Goal: Information Seeking & Learning: Learn about a topic

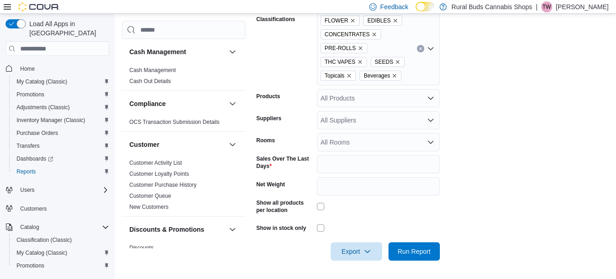
scroll to position [275, 0]
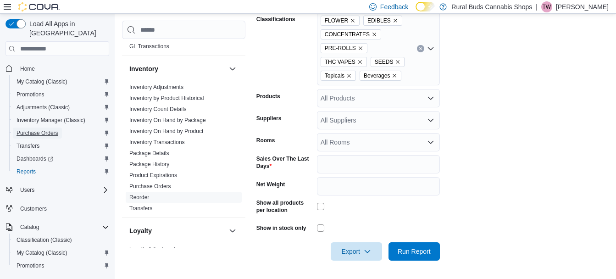
click at [49, 128] on span "Purchase Orders" at bounding box center [38, 133] width 42 height 11
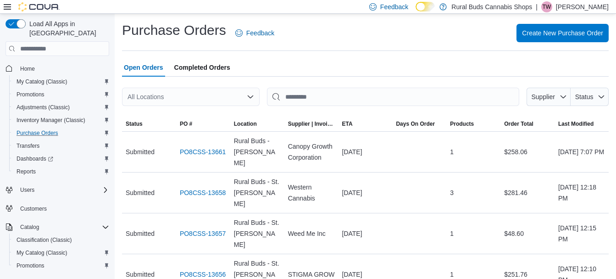
click at [200, 98] on div "All Locations" at bounding box center [191, 97] width 138 height 18
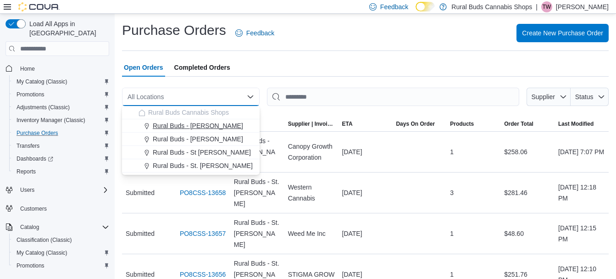
click at [202, 128] on span "Rural Buds - [PERSON_NAME]" at bounding box center [198, 125] width 90 height 9
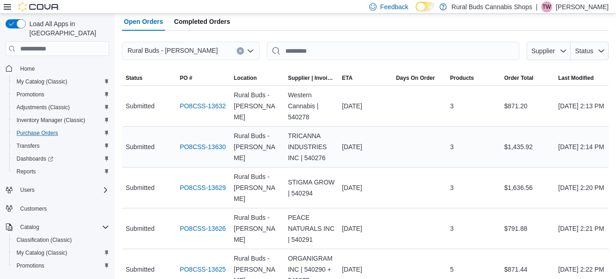
scroll to position [92, 0]
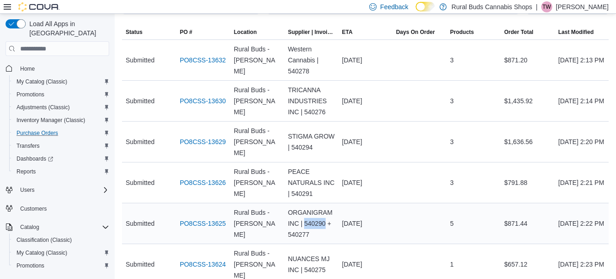
drag, startPoint x: 307, startPoint y: 212, endPoint x: 328, endPoint y: 215, distance: 20.9
click at [328, 215] on div "ORGANIGRAM INC | 540290 + 540277" at bounding box center [311, 223] width 54 height 40
click at [301, 189] on div "PEACE NATURALS INC | 540291" at bounding box center [311, 182] width 54 height 40
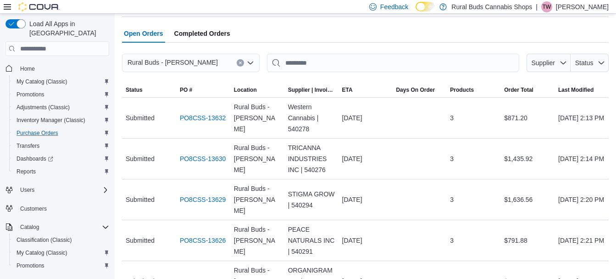
scroll to position [0, 0]
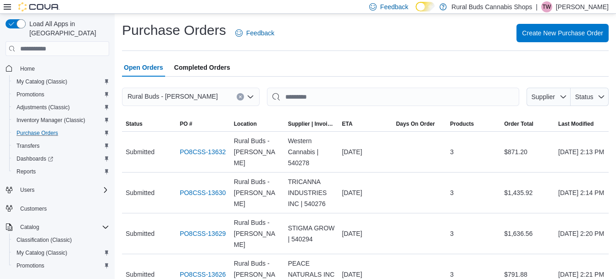
click at [243, 95] on button "Clear input" at bounding box center [240, 96] width 7 height 7
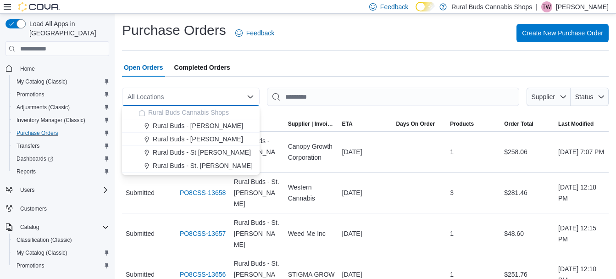
click at [269, 75] on div "Open Orders Completed Orders" at bounding box center [365, 67] width 487 height 18
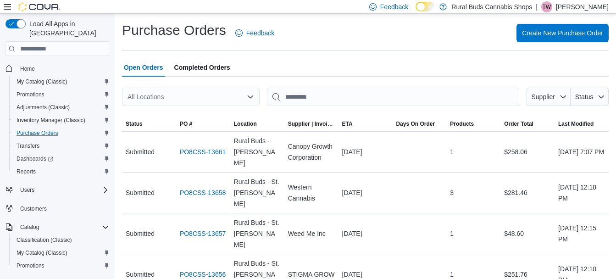
click at [226, 95] on div "All Locations" at bounding box center [191, 97] width 138 height 18
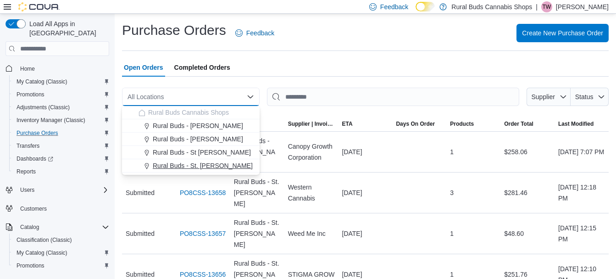
click at [206, 164] on span "Rural Buds - St. [PERSON_NAME]" at bounding box center [203, 165] width 100 height 9
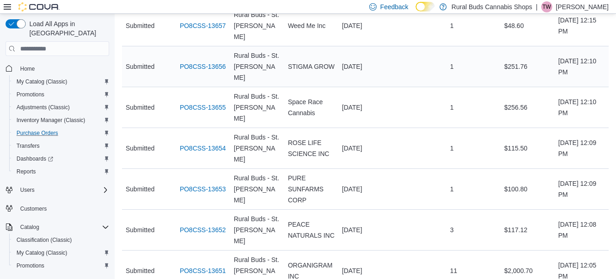
scroll to position [184, 0]
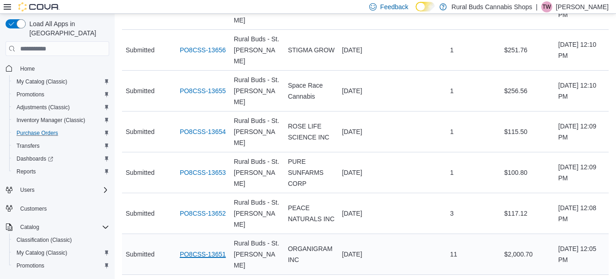
click at [220, 249] on link "PO8CSS-13651" at bounding box center [203, 254] width 46 height 11
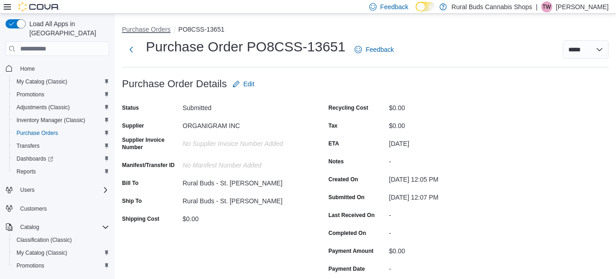
click at [139, 32] on button "Purchase Orders" at bounding box center [146, 29] width 49 height 7
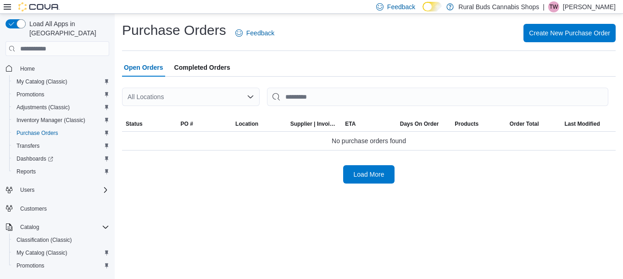
click at [219, 92] on div "All Locations" at bounding box center [191, 97] width 138 height 18
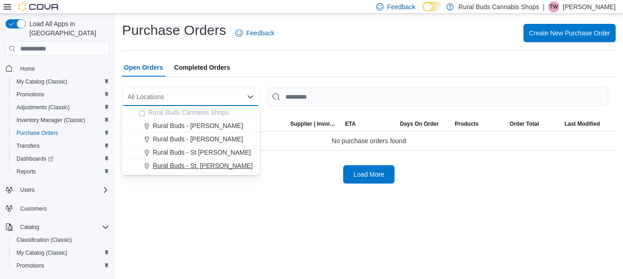
click at [207, 162] on span "Rural Buds - St. [PERSON_NAME]" at bounding box center [203, 165] width 100 height 9
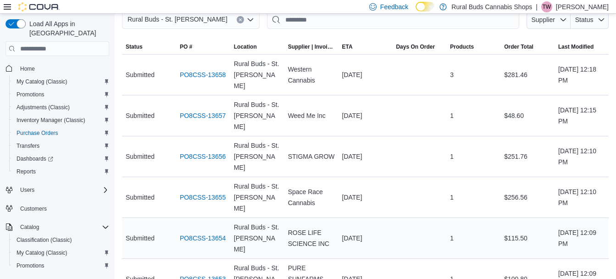
scroll to position [184, 0]
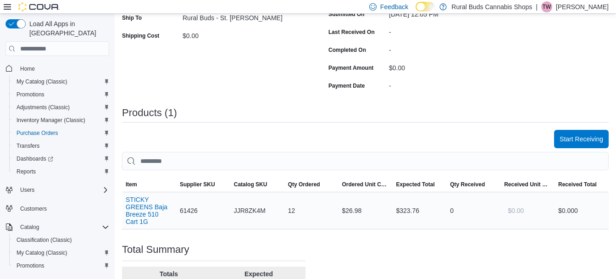
scroll to position [184, 0]
click at [133, 212] on button "STICKY GREENS Baja Breeze 510 Cart 1G" at bounding box center [149, 209] width 47 height 29
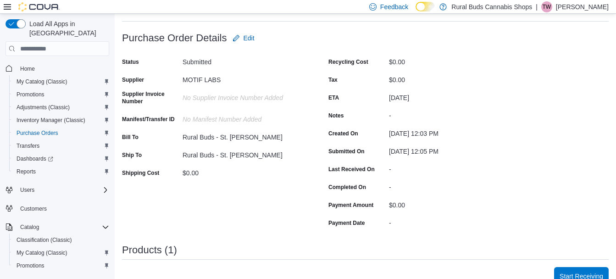
scroll to position [0, 0]
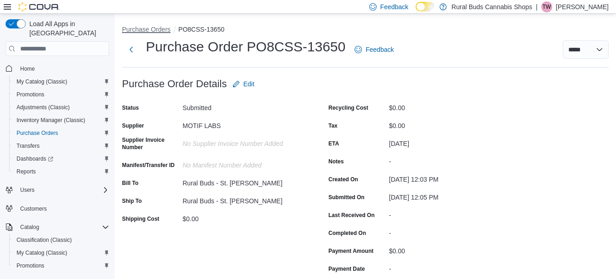
click at [154, 30] on button "Purchase Orders" at bounding box center [146, 29] width 49 height 7
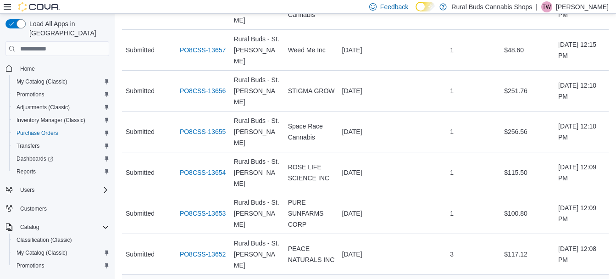
scroll to position [229, 0]
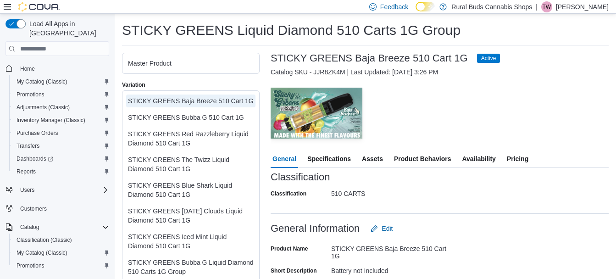
click at [473, 161] on span "Availability" at bounding box center [478, 159] width 33 height 18
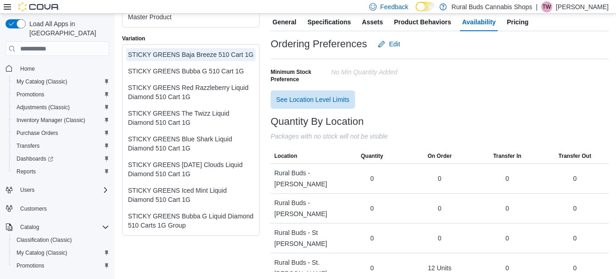
scroll to position [45, 0]
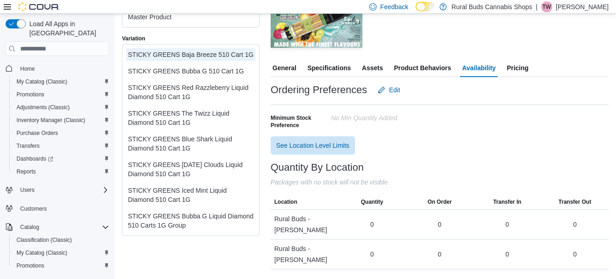
click at [274, 67] on span "General" at bounding box center [285, 68] width 24 height 18
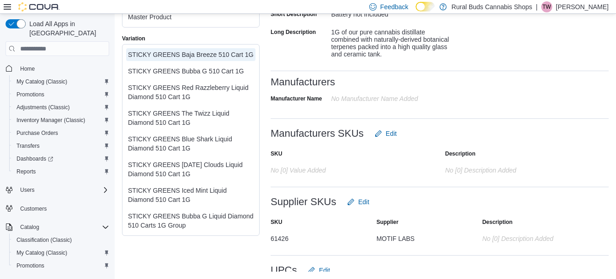
scroll to position [72, 0]
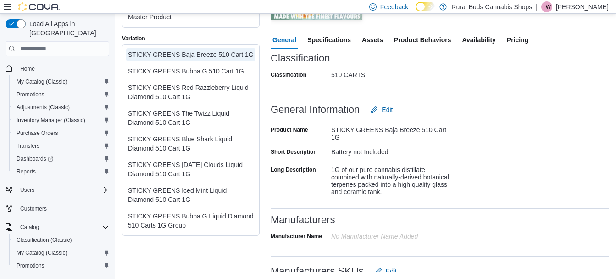
click at [475, 42] on span "Availability" at bounding box center [478, 40] width 33 height 18
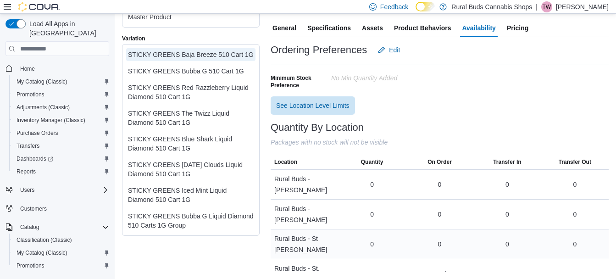
scroll to position [90, 0]
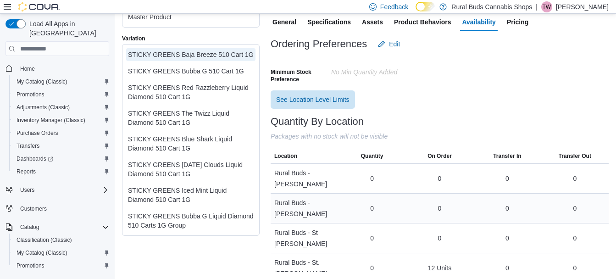
click at [373, 204] on div "0" at bounding box center [372, 208] width 4 height 9
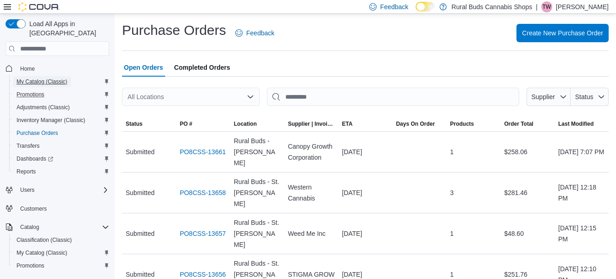
drag, startPoint x: 45, startPoint y: 71, endPoint x: 56, endPoint y: 89, distance: 21.3
click at [45, 78] on span "My Catalog (Classic)" at bounding box center [42, 81] width 51 height 7
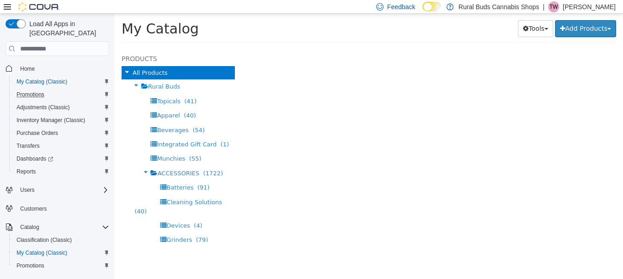
select select "**********"
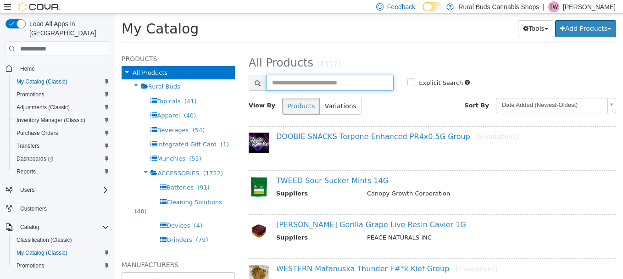
click at [326, 87] on input "text" at bounding box center [330, 83] width 128 height 16
type input "******"
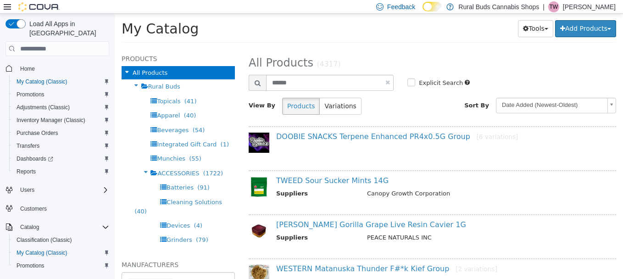
select select "**********"
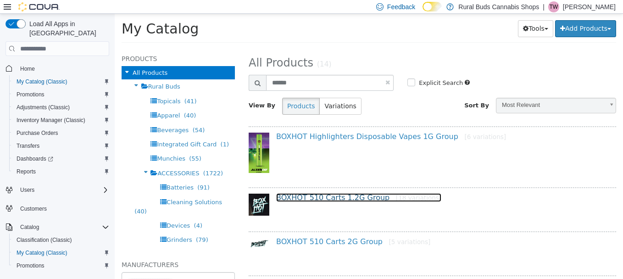
click at [327, 195] on link "BOXHOT 510 Carts 1.2G Group [18 variations]" at bounding box center [358, 197] width 165 height 9
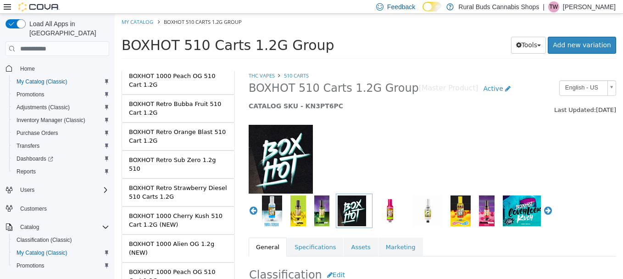
scroll to position [392, 0]
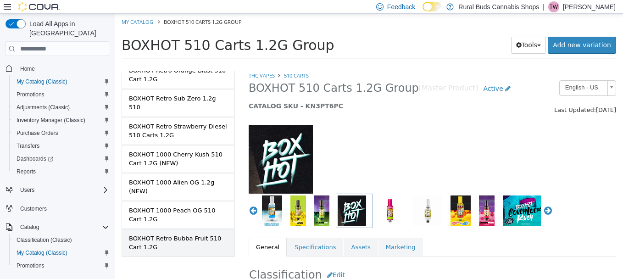
click at [193, 234] on div "BOXHOT Retro Bubba Fruit 510 Cart 1.2G" at bounding box center [178, 243] width 99 height 18
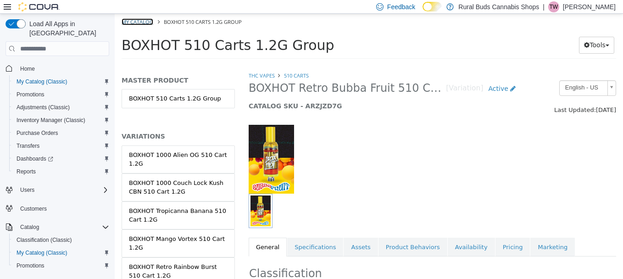
click at [135, 23] on link "My Catalog" at bounding box center [138, 21] width 32 height 7
select select "**********"
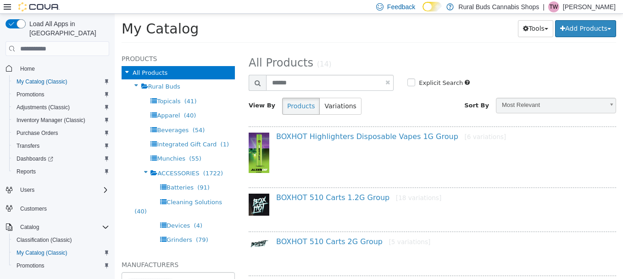
click at [385, 82] on link at bounding box center [387, 82] width 5 height 6
select select "**********"
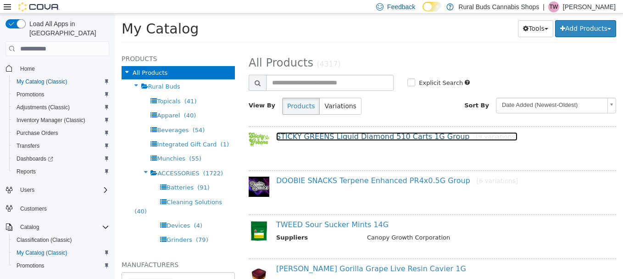
click at [378, 134] on link "STICKY GREENS Liquid Diamond 510 Carts 1G Group [9 variations]" at bounding box center [396, 136] width 241 height 9
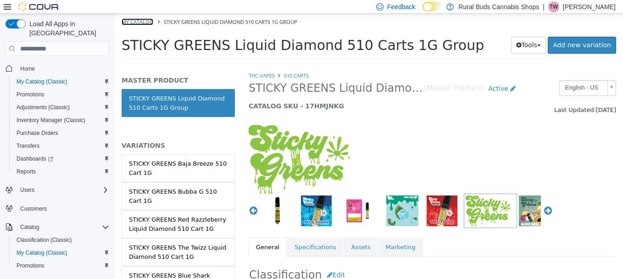
click at [146, 23] on link "My Catalog" at bounding box center [138, 21] width 32 height 7
select select "**********"
